Goal: Task Accomplishment & Management: Complete application form

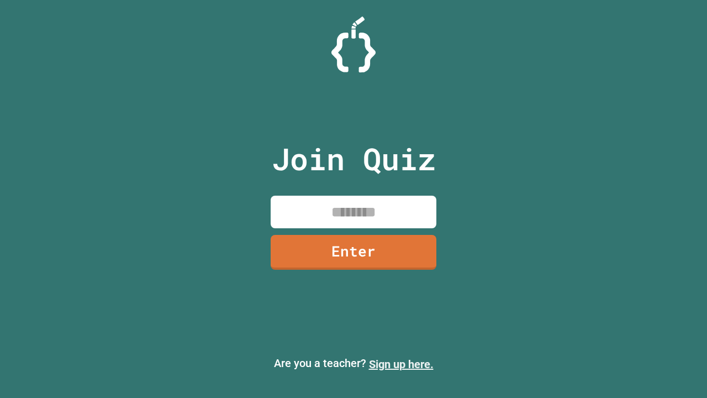
click at [401, 364] on link "Sign up here." at bounding box center [401, 363] width 65 height 13
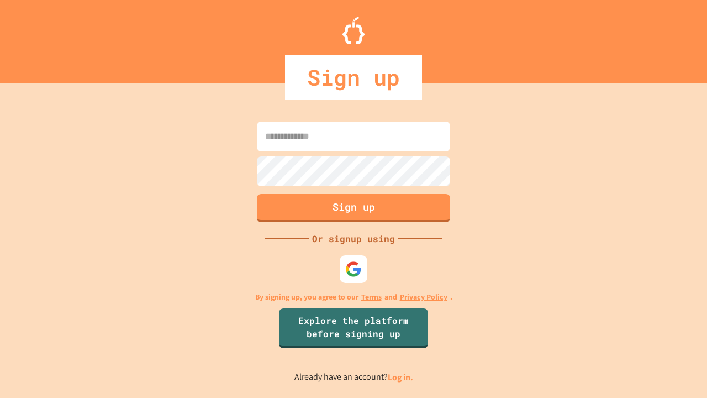
click at [401, 377] on link "Log in." at bounding box center [400, 377] width 25 height 12
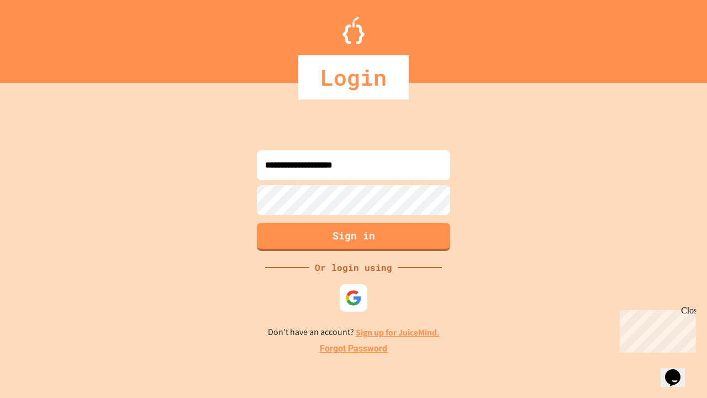
type input "**********"
